Goal: Information Seeking & Learning: Learn about a topic

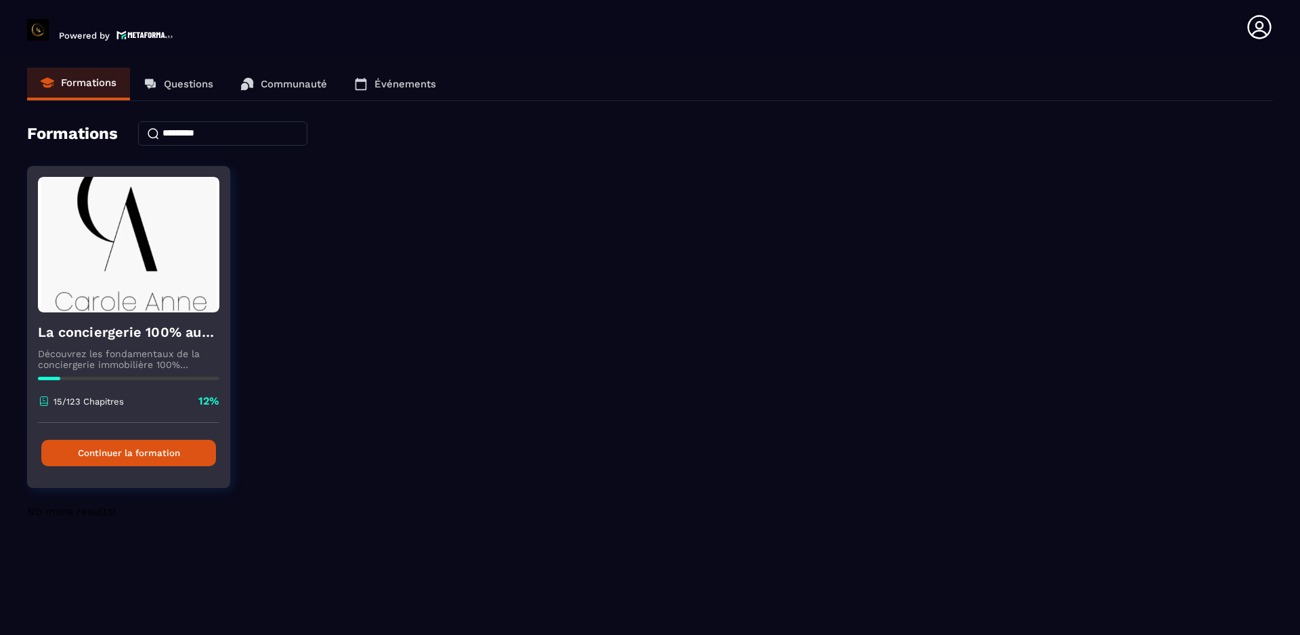
click at [111, 456] on button "Continuer la formation" at bounding box center [128, 453] width 175 height 26
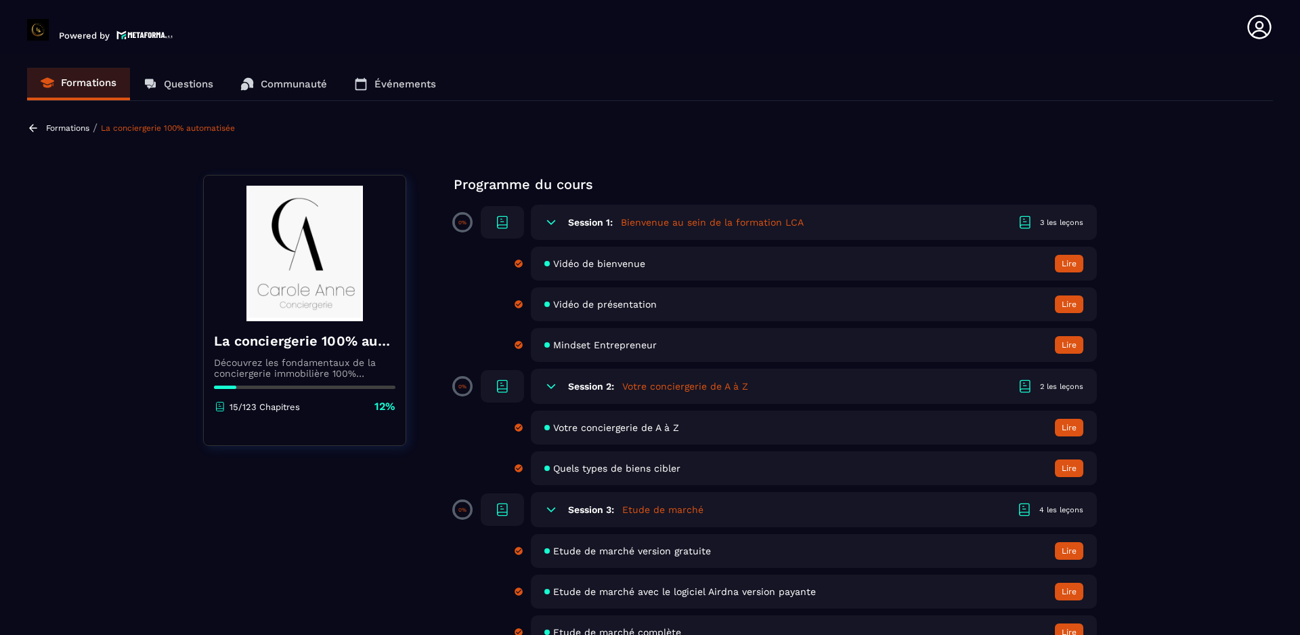
click at [1071, 261] on button "Lire" at bounding box center [1069, 264] width 28 height 18
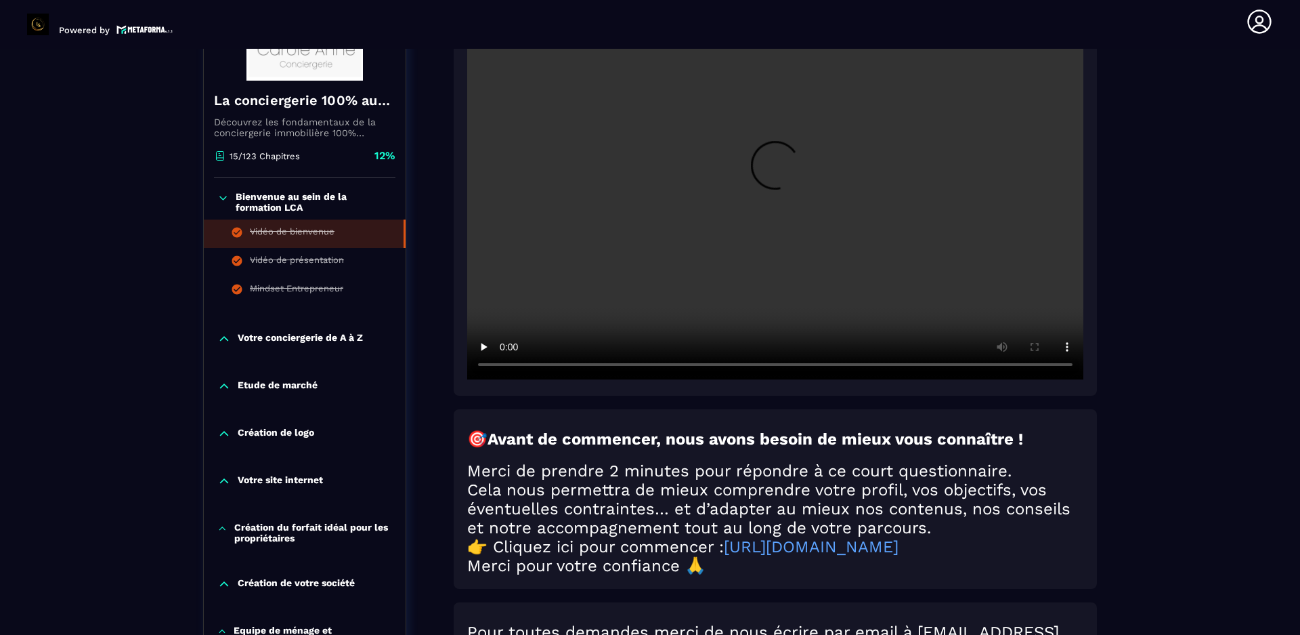
scroll to position [203, 0]
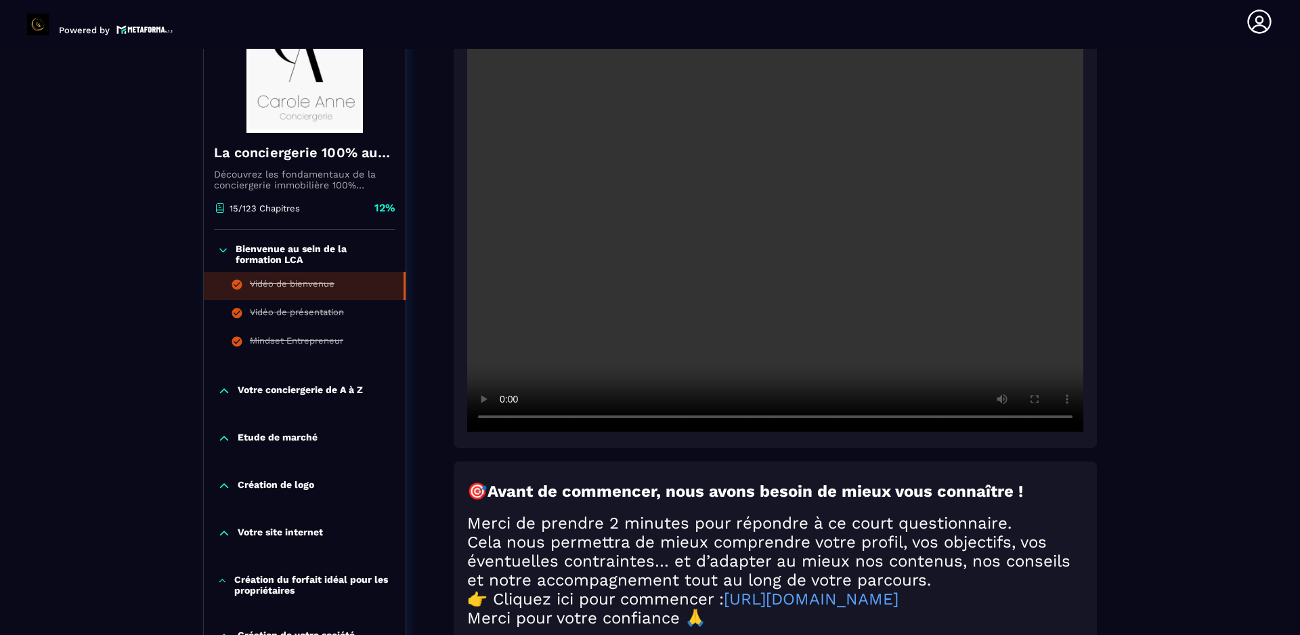
click at [221, 391] on icon at bounding box center [224, 391] width 8 height 4
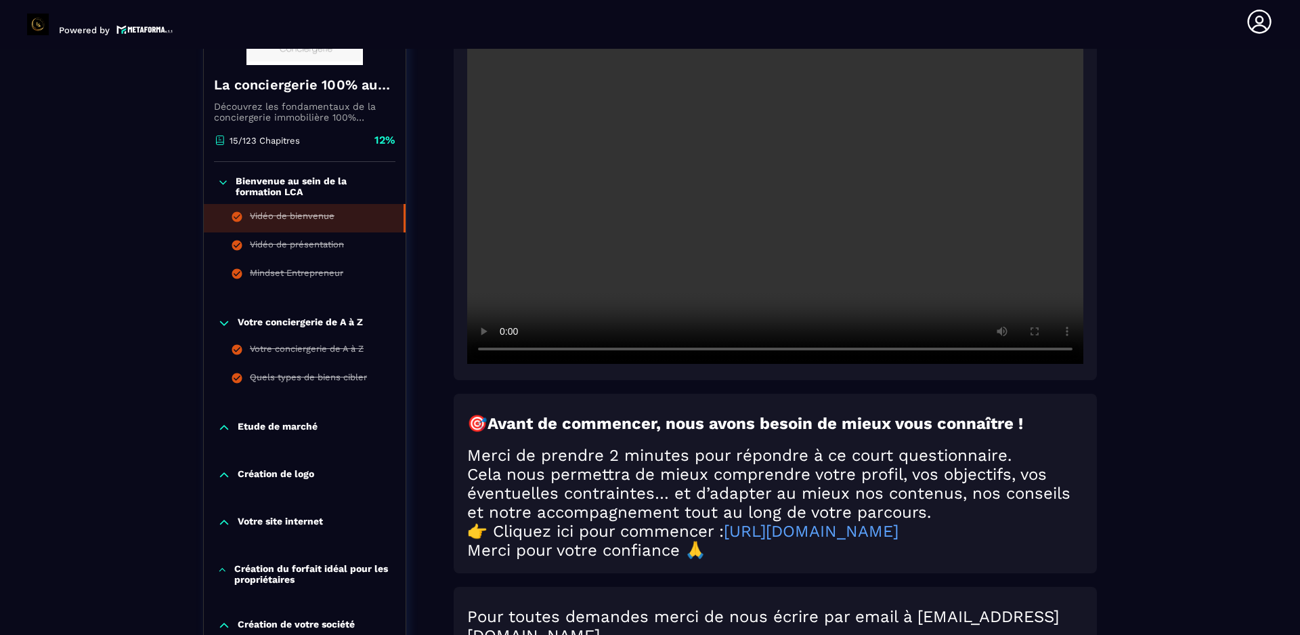
scroll to position [339, 0]
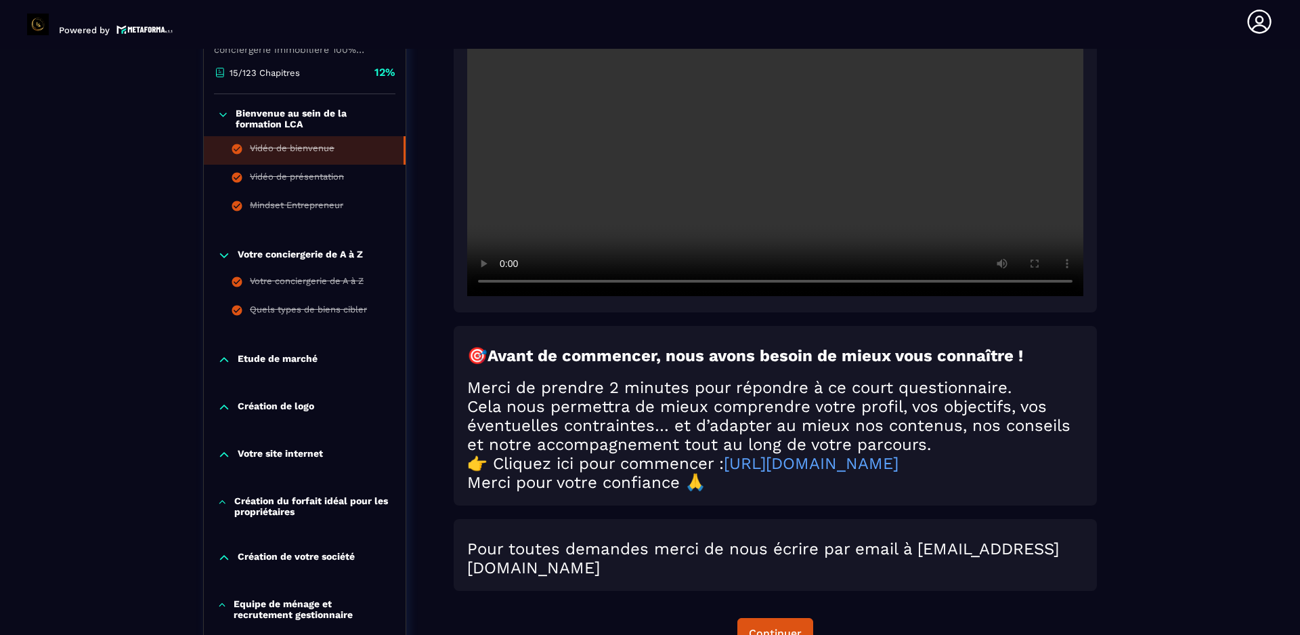
click at [222, 358] on icon at bounding box center [224, 360] width 14 height 14
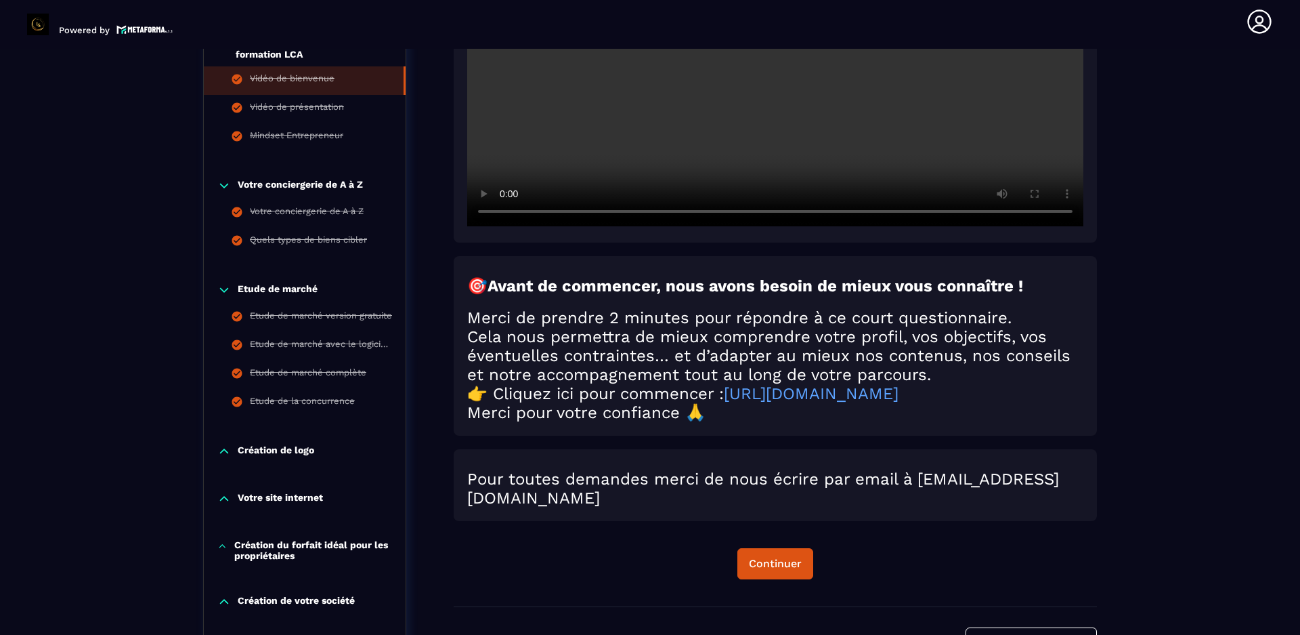
scroll to position [474, 0]
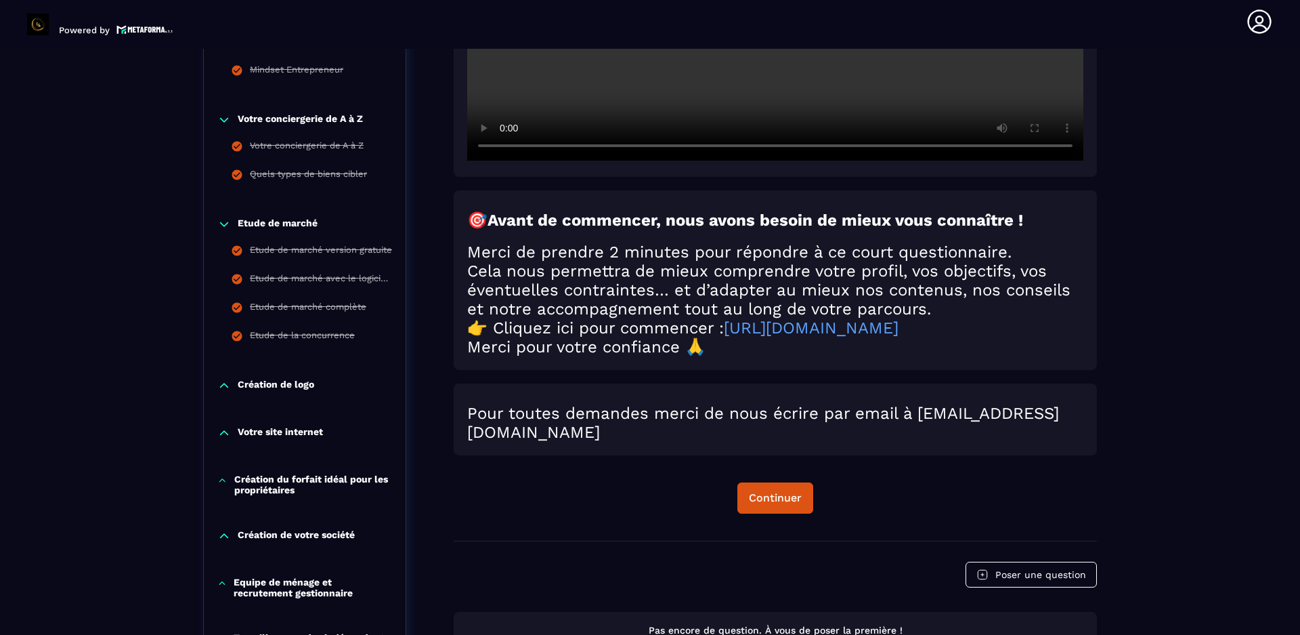
click at [223, 385] on icon at bounding box center [224, 386] width 14 height 14
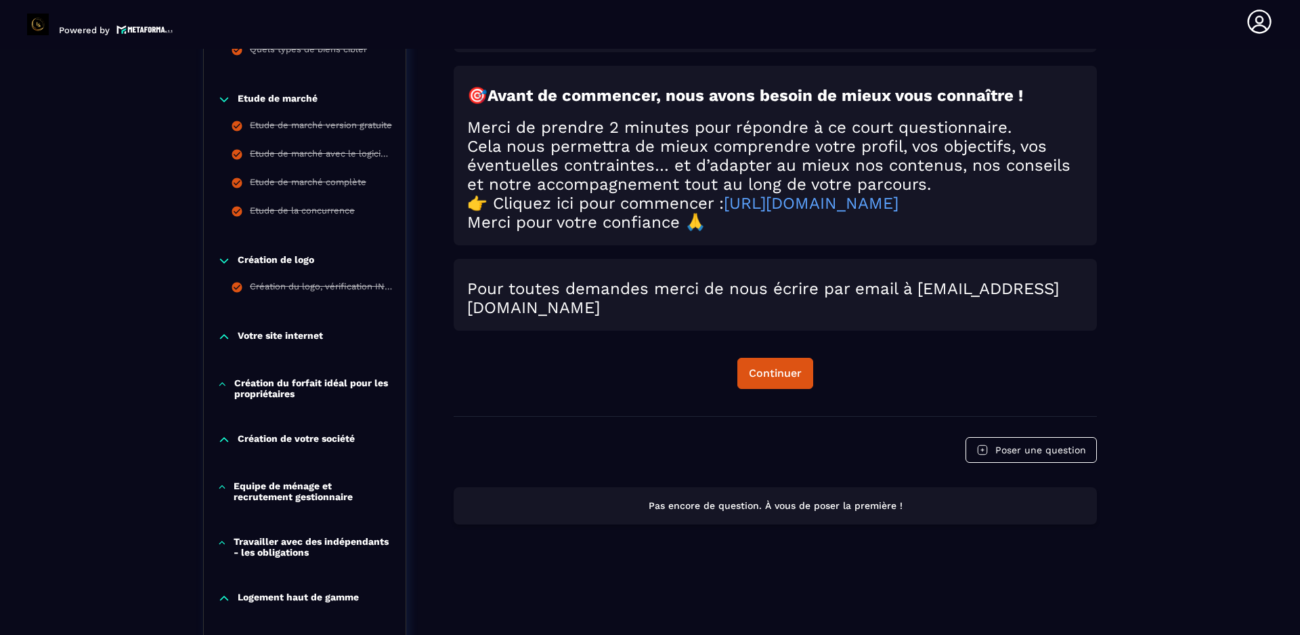
scroll to position [677, 0]
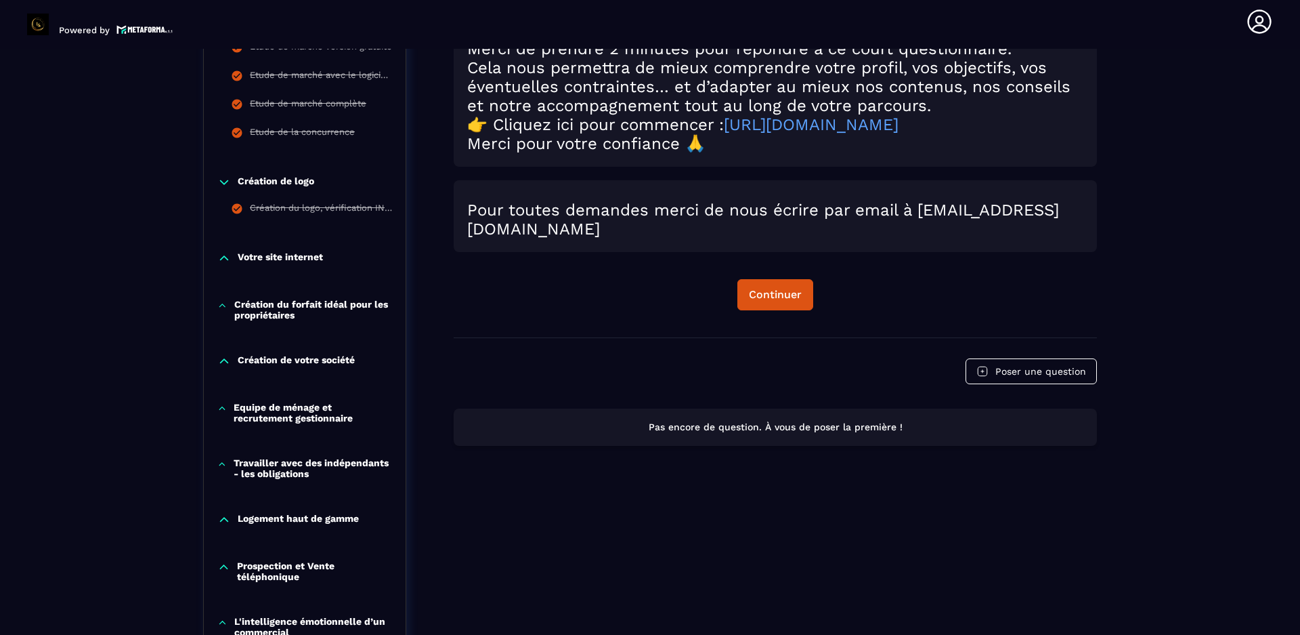
click at [223, 256] on icon at bounding box center [224, 258] width 14 height 14
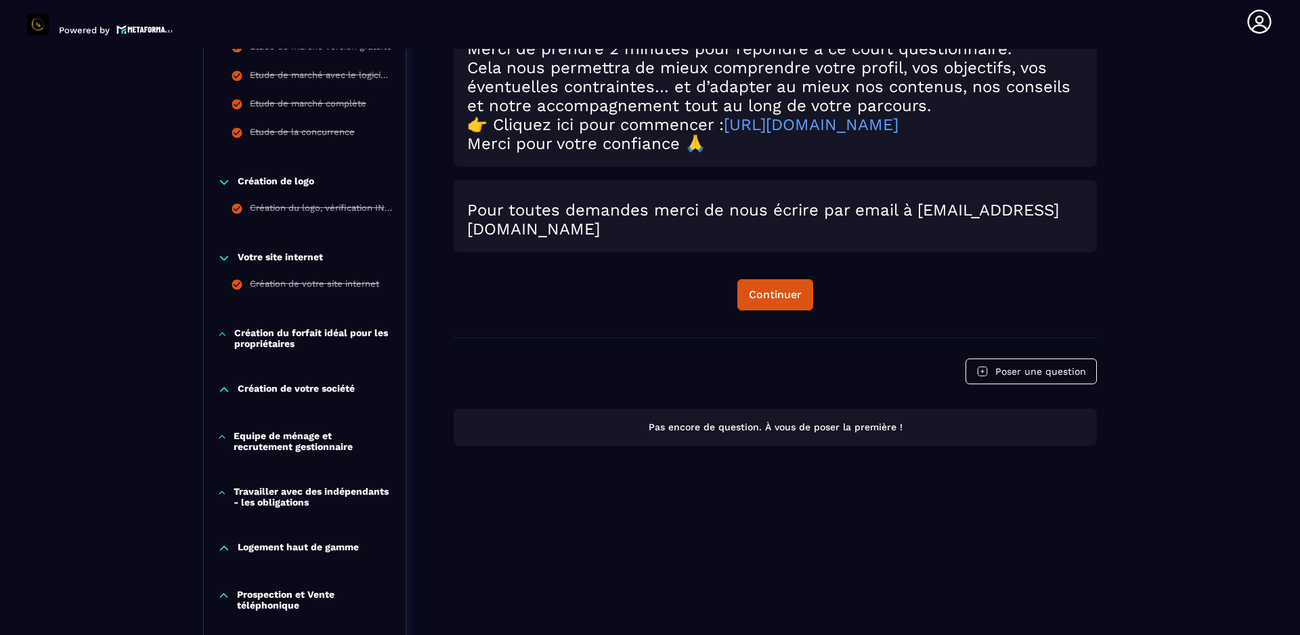
click at [221, 334] on icon at bounding box center [222, 334] width 6 height 3
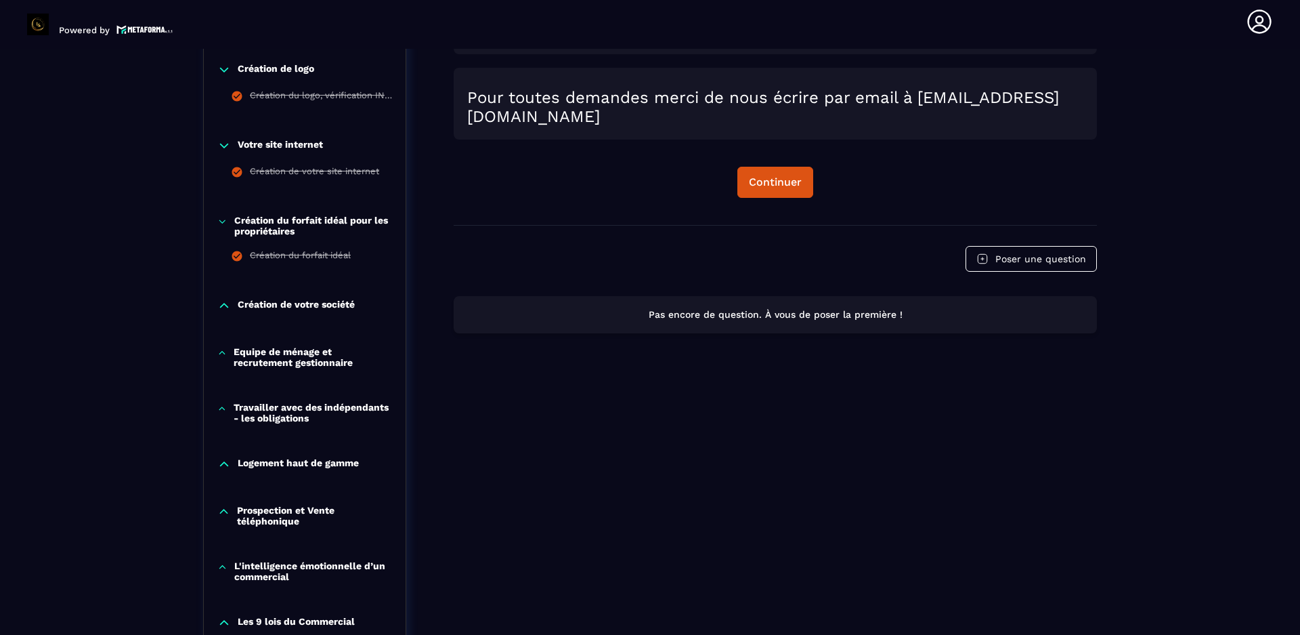
scroll to position [813, 0]
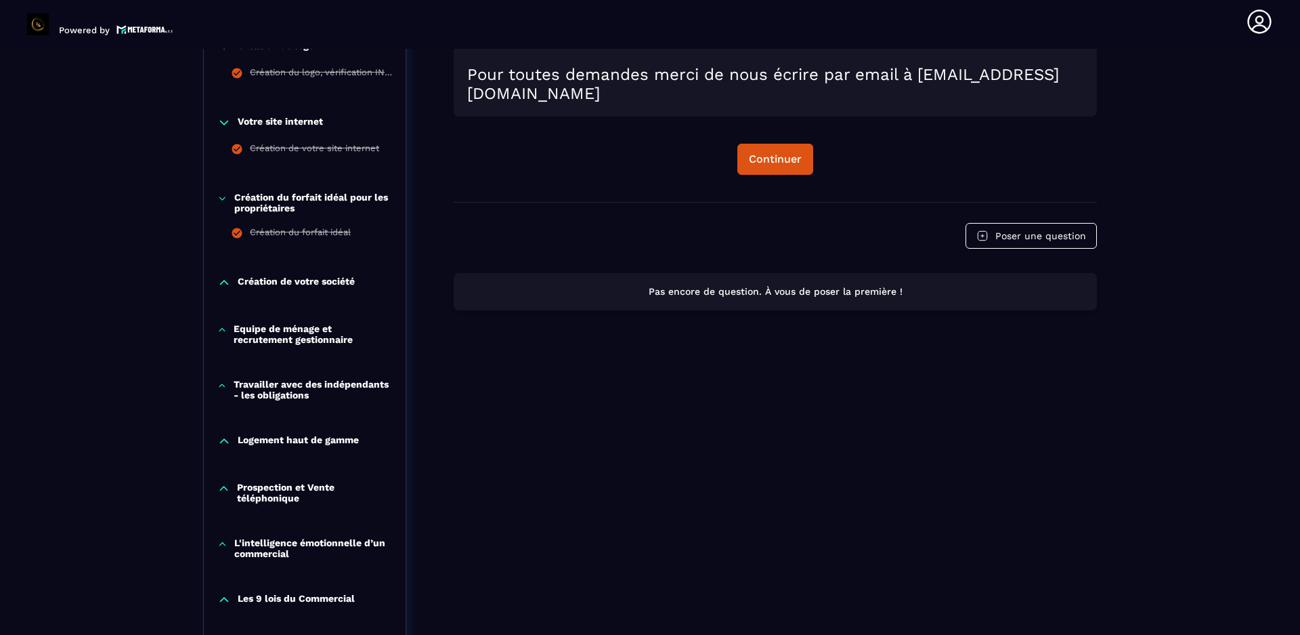
click at [225, 280] on icon at bounding box center [224, 282] width 8 height 4
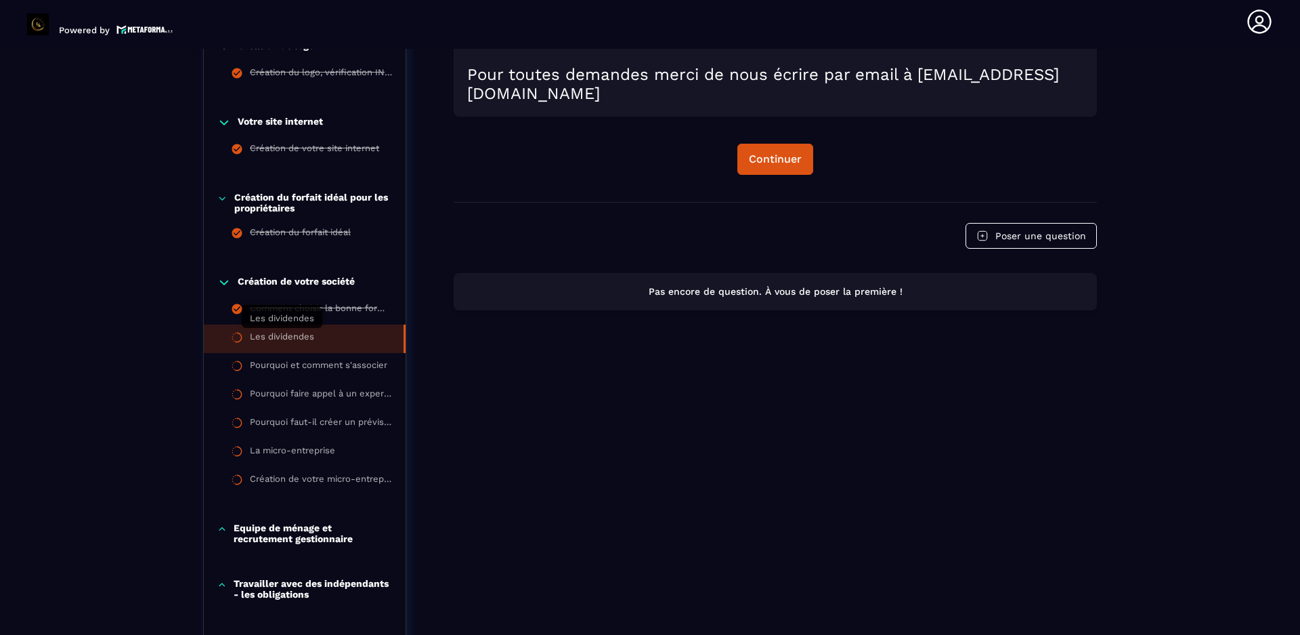
click at [294, 333] on div "Les dividendes" at bounding box center [282, 338] width 64 height 15
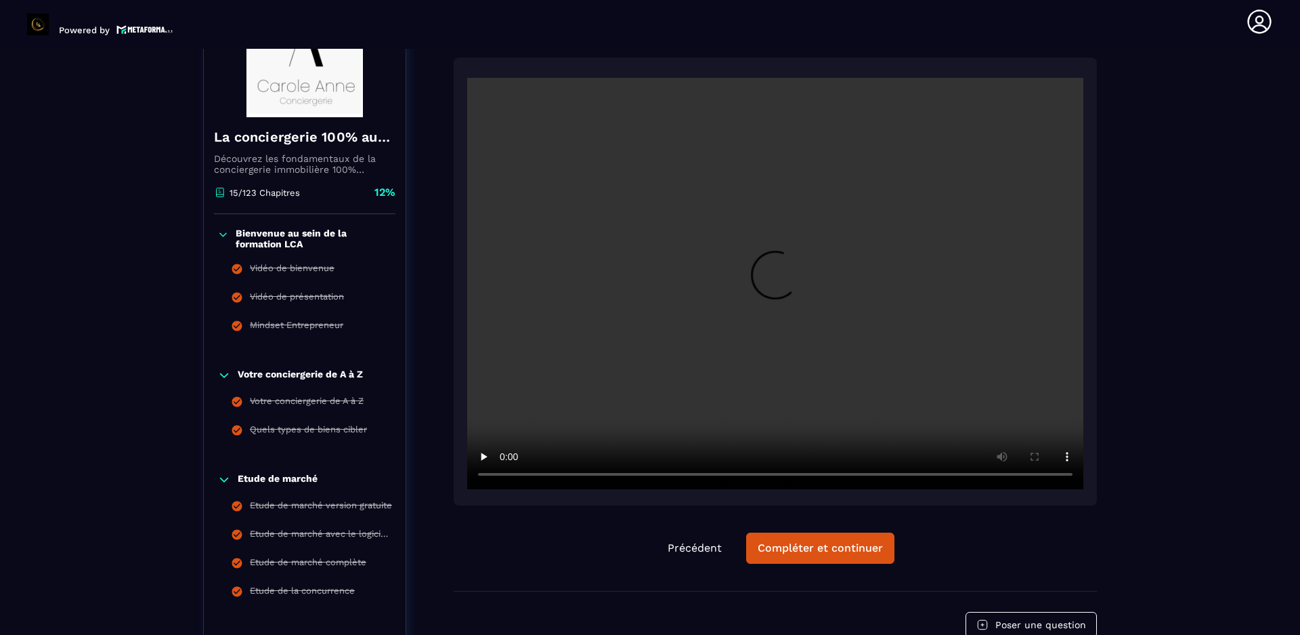
scroll to position [209, 0]
